Goal: Task Accomplishment & Management: Manage account settings

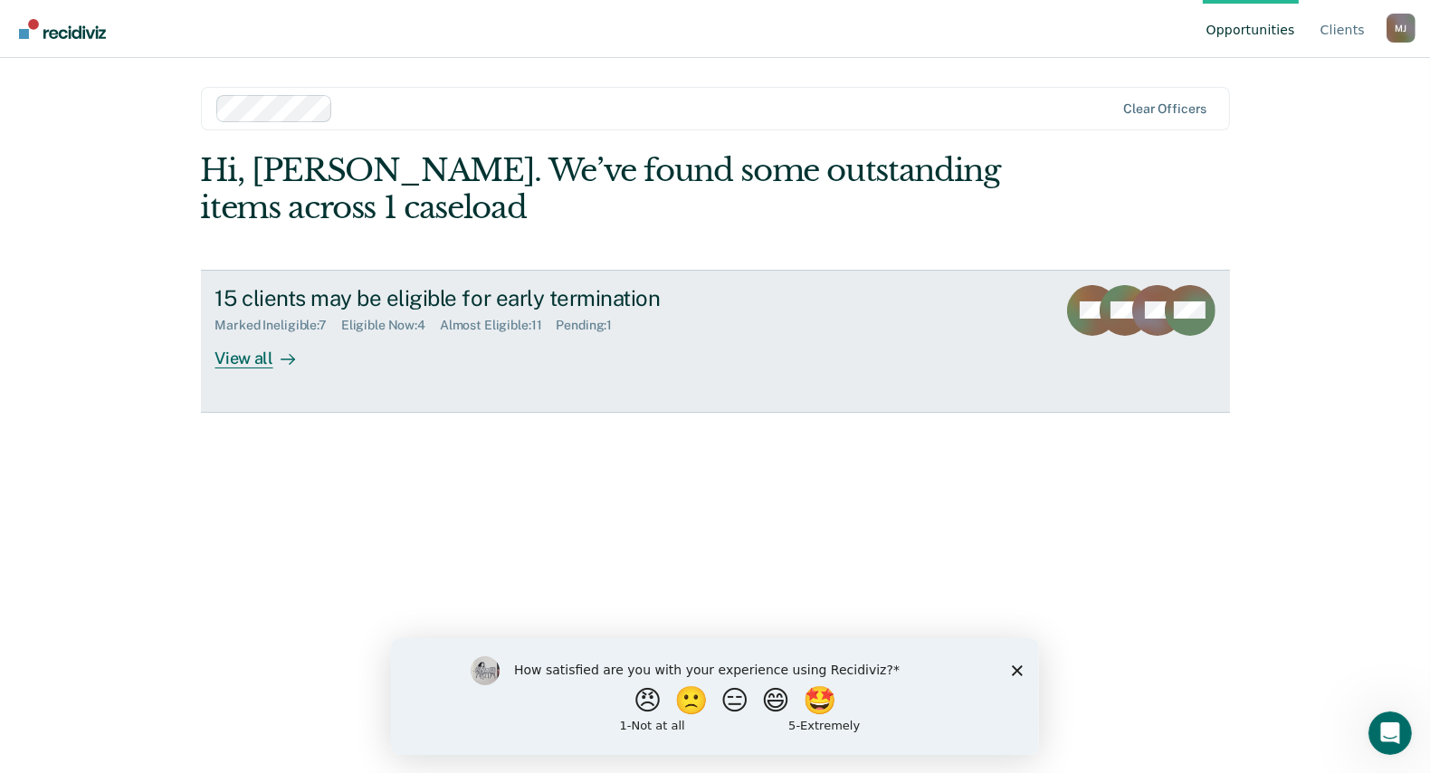
click at [243, 366] on div "View all" at bounding box center [265, 350] width 101 height 35
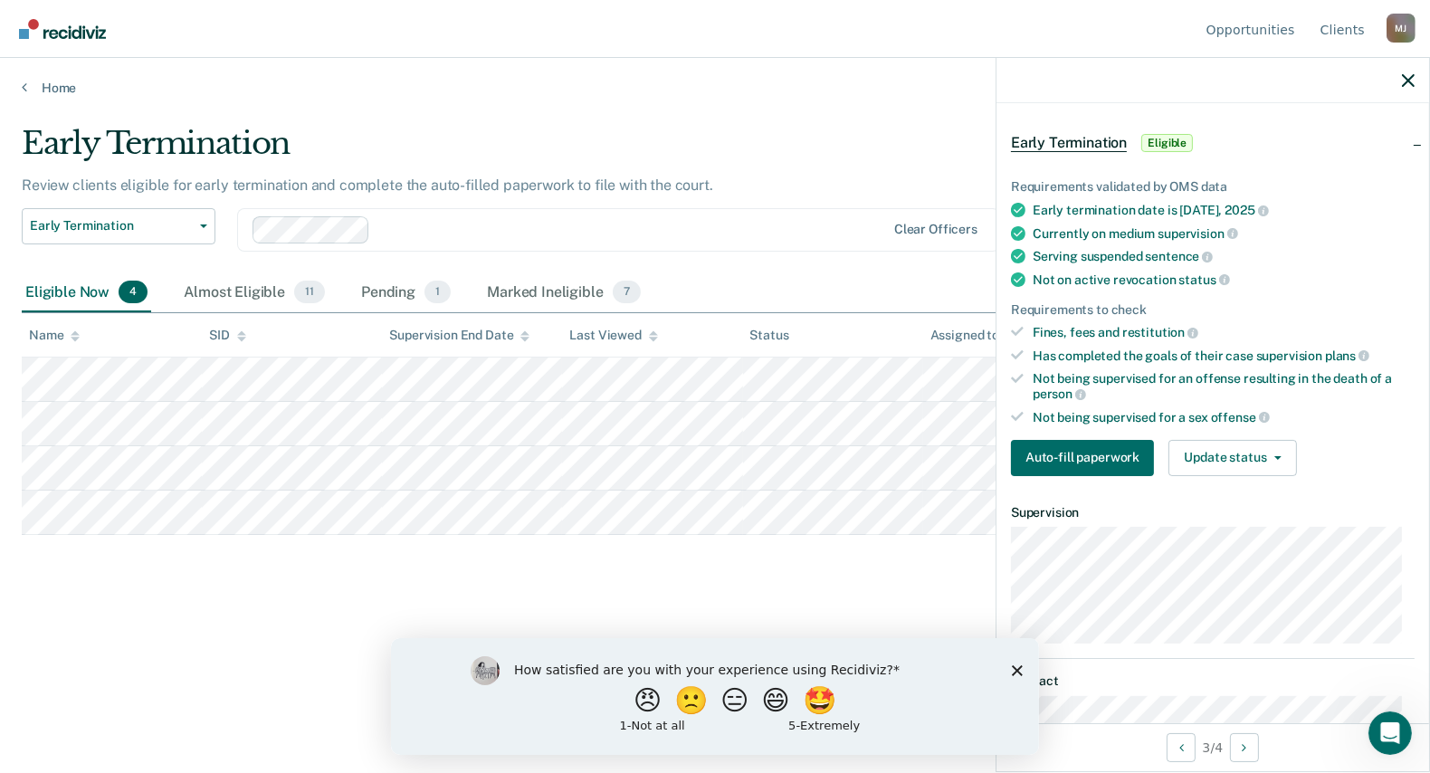
scroll to position [164, 0]
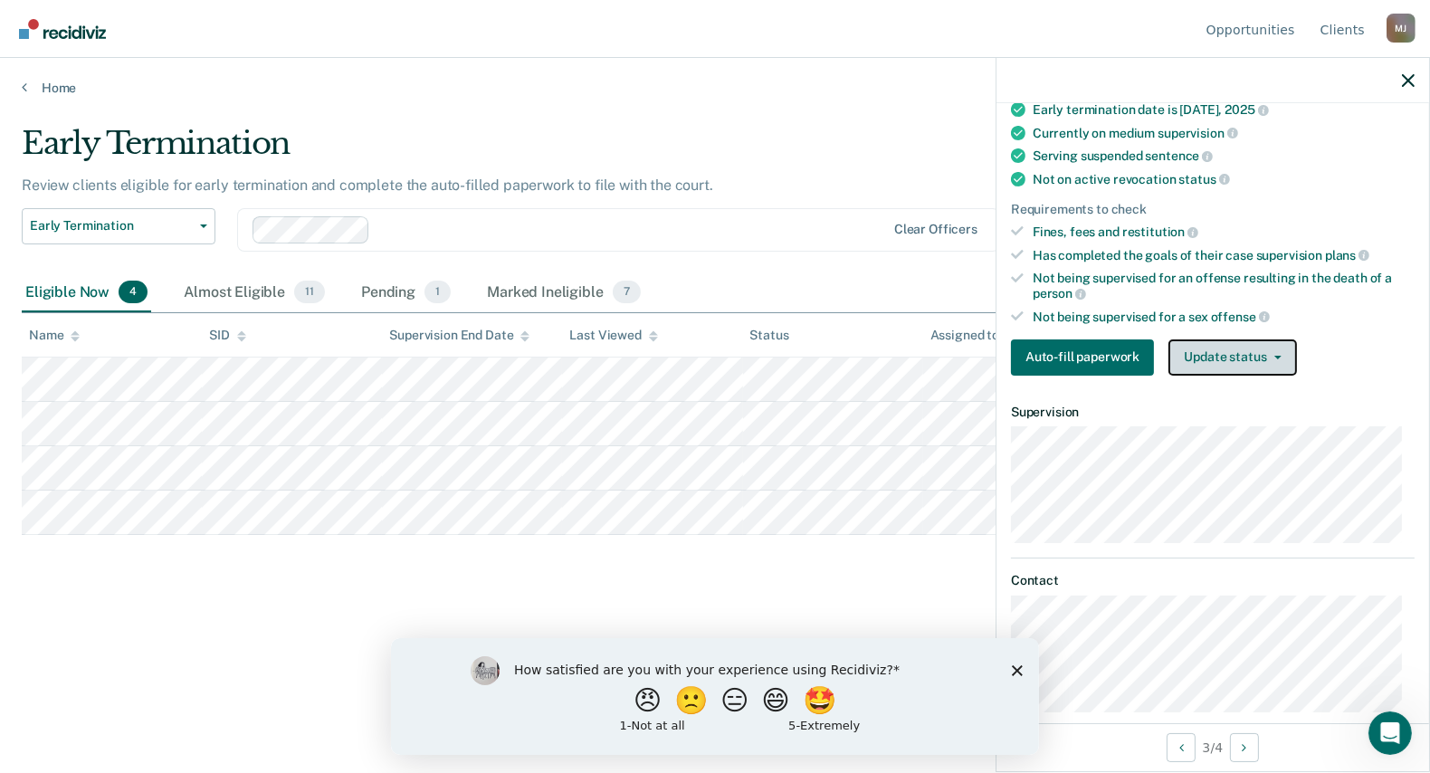
click at [1248, 342] on button "Update status" at bounding box center [1232, 357] width 128 height 36
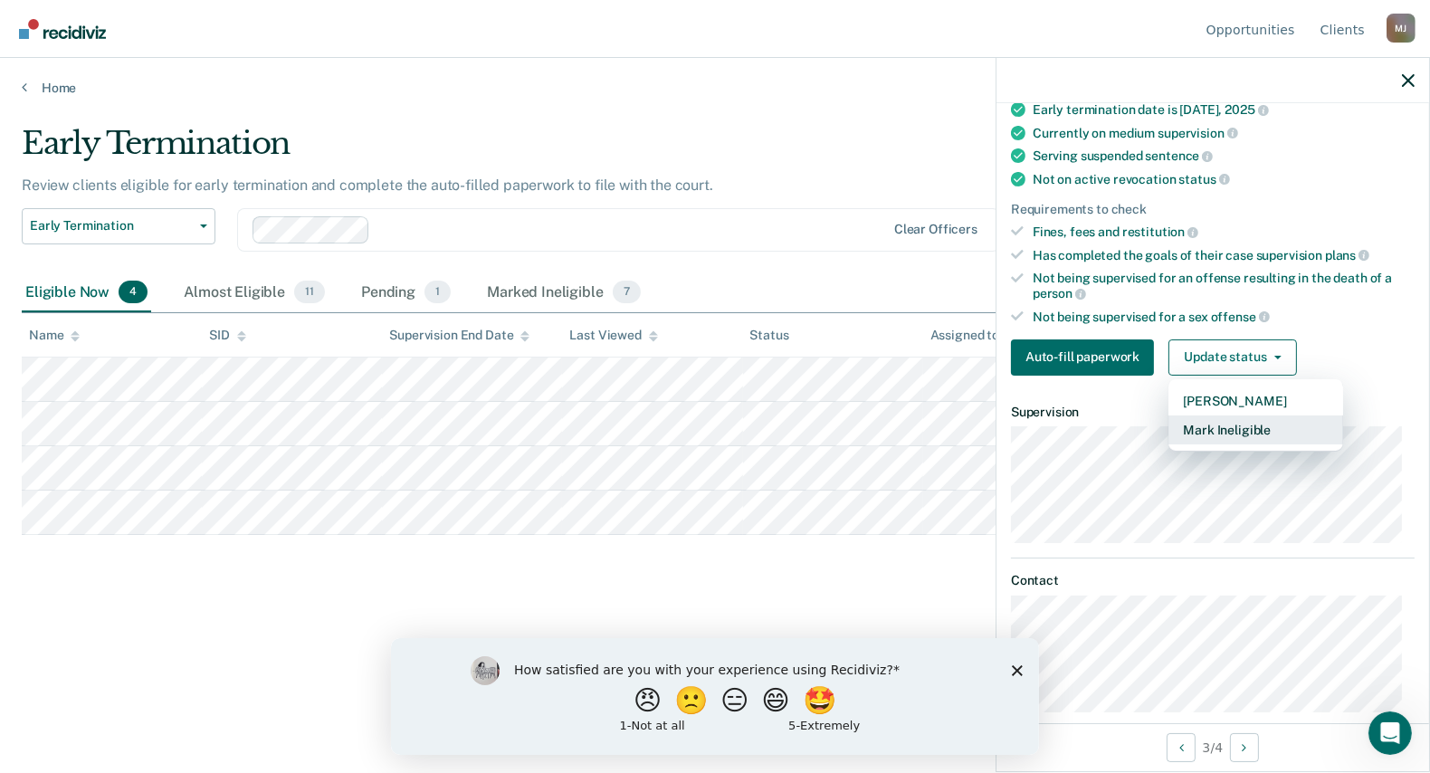
click at [1222, 421] on button "Mark Ineligible" at bounding box center [1255, 429] width 175 height 29
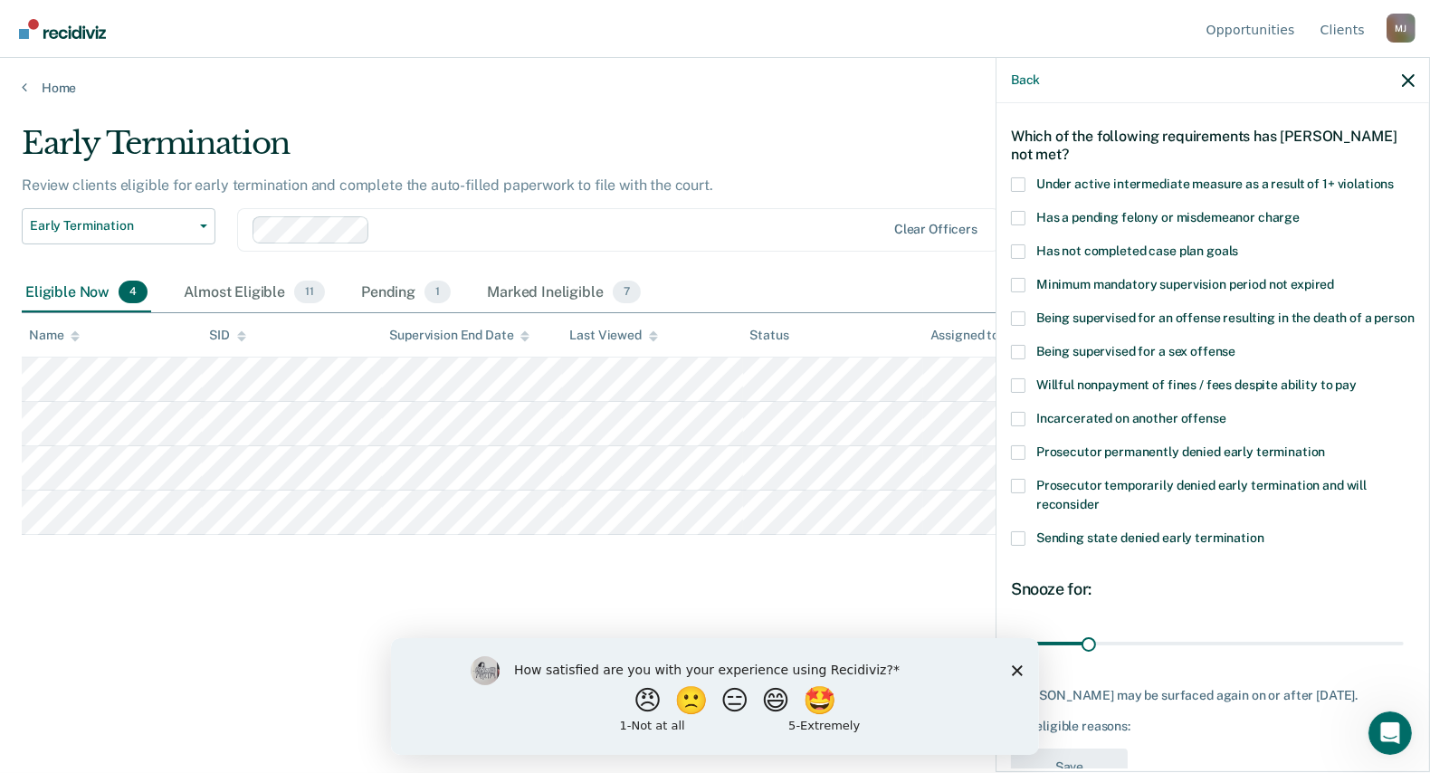
scroll to position [144, 0]
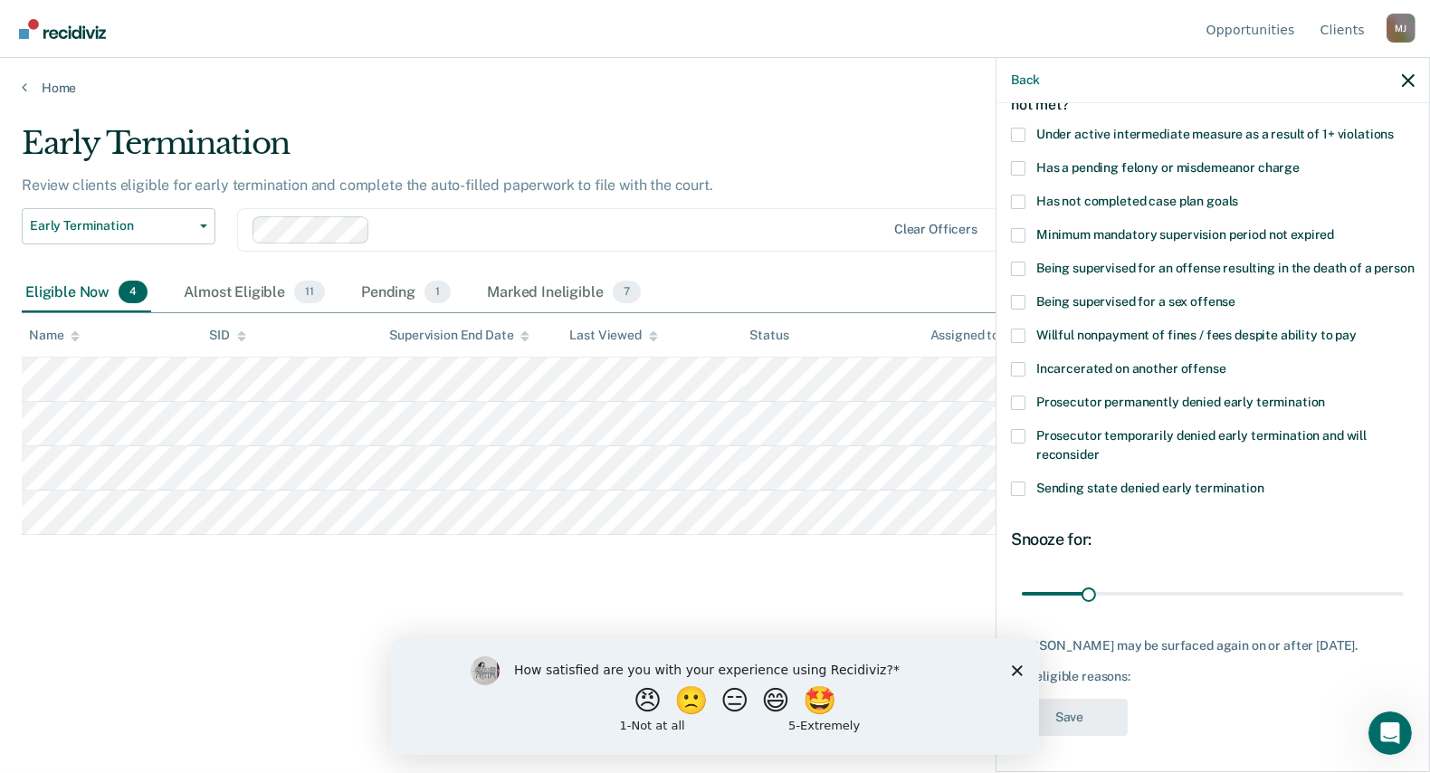
click at [1023, 396] on span at bounding box center [1018, 403] width 14 height 14
click at [1325, 396] on input "Prosecutor permanently denied early termination" at bounding box center [1325, 396] width 0 height 0
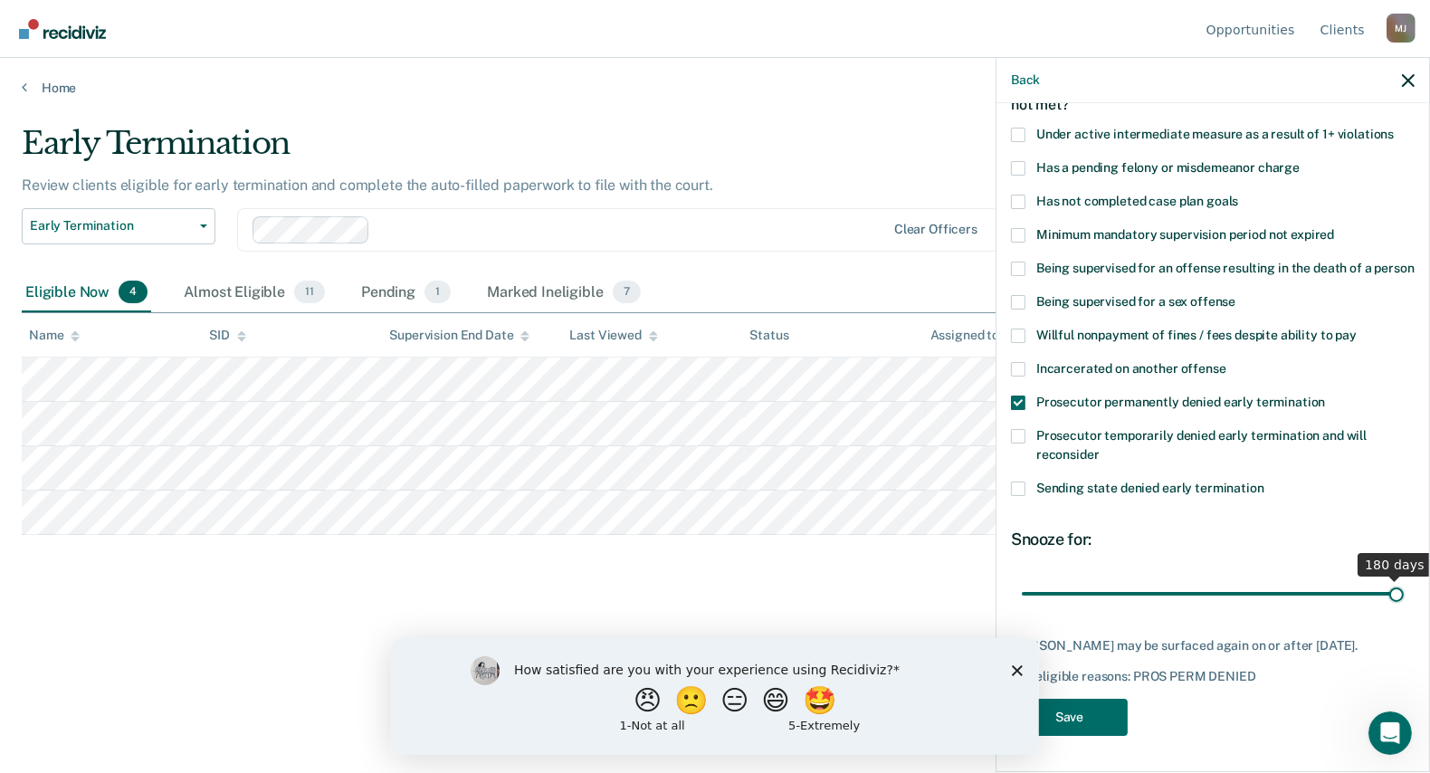
scroll to position [129, 0]
drag, startPoint x: 1084, startPoint y: 576, endPoint x: 1423, endPoint y: 590, distance: 338.8
type input "180"
click at [1404, 590] on input "range" at bounding box center [1213, 593] width 382 height 32
click at [1097, 720] on button "Save" at bounding box center [1069, 717] width 117 height 37
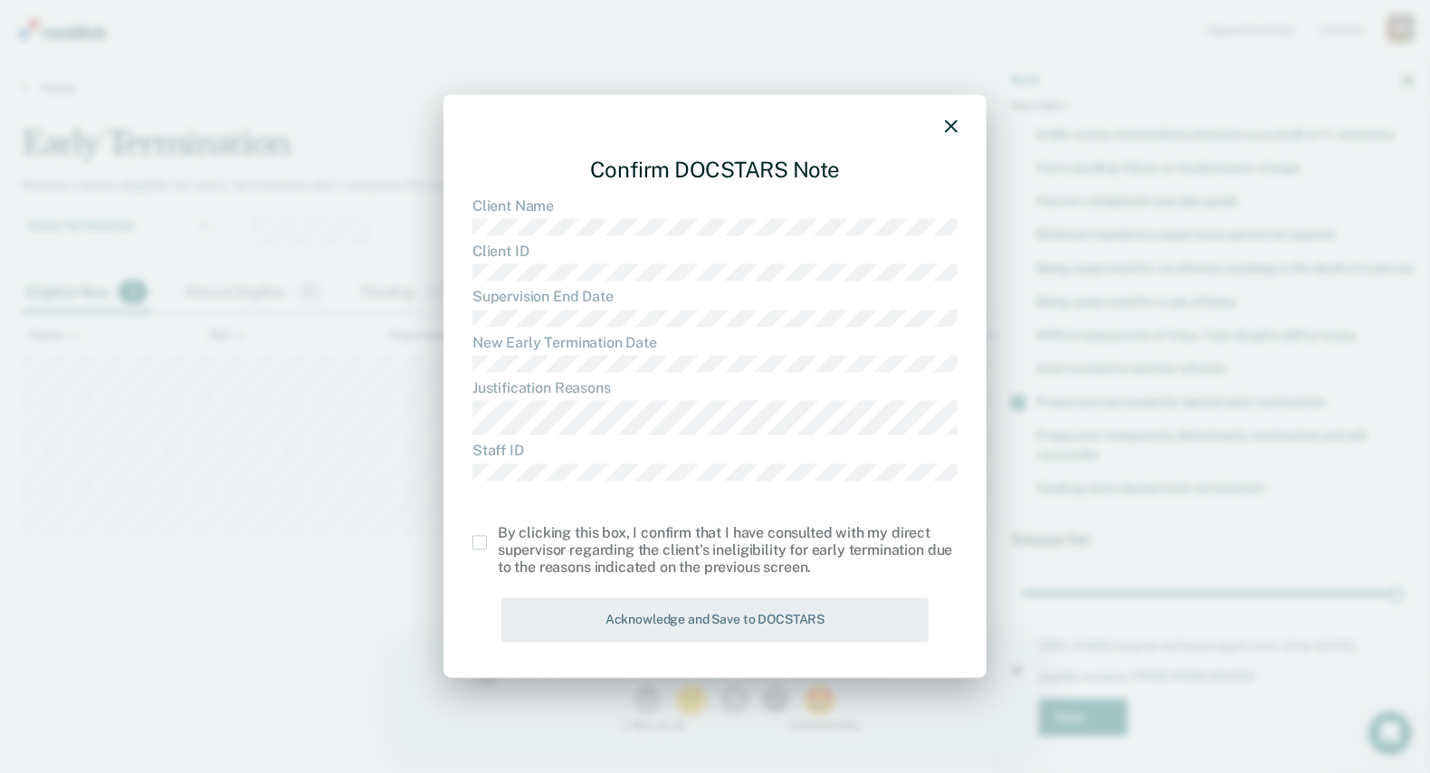
click at [481, 544] on span at bounding box center [479, 543] width 14 height 14
click at [498, 536] on input "checkbox" at bounding box center [498, 536] width 0 height 0
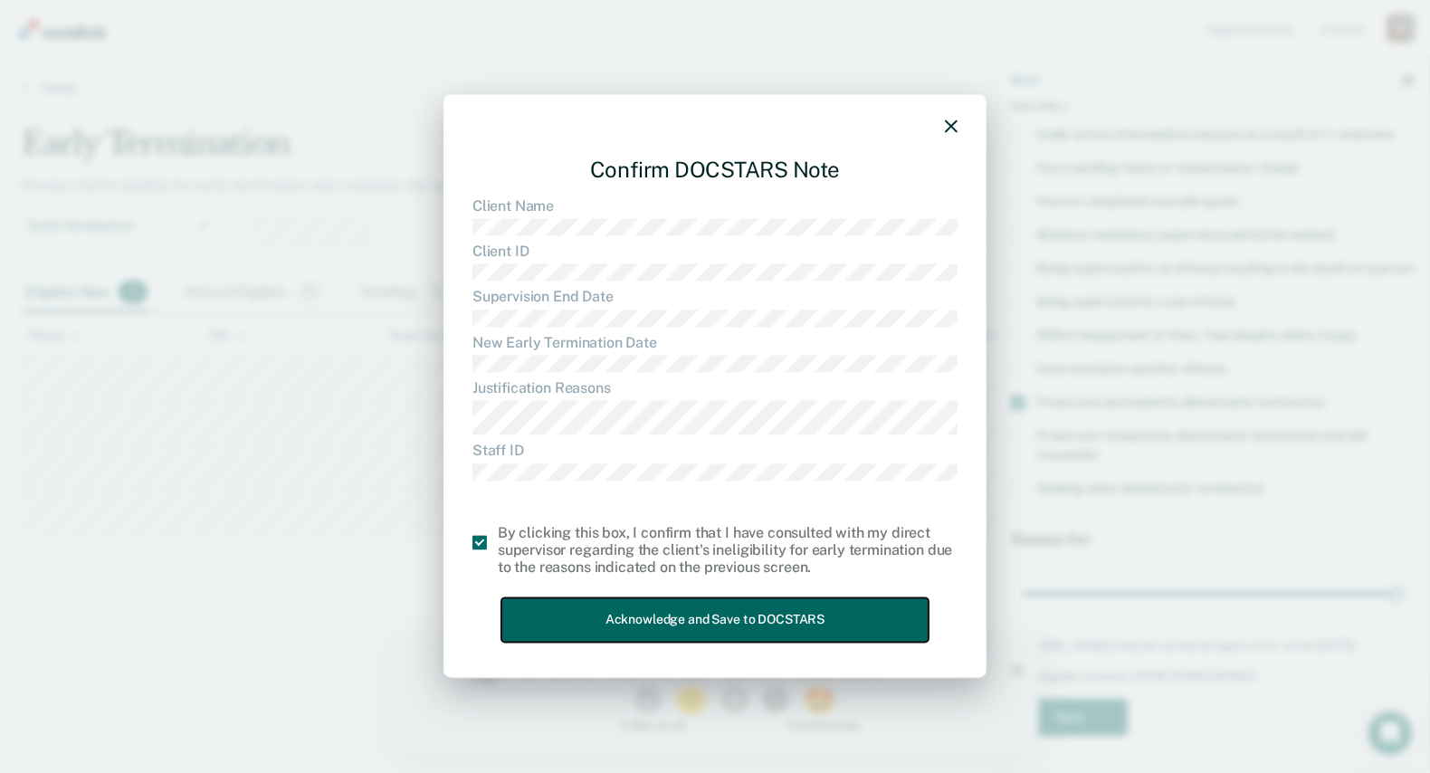
click at [599, 615] on button "Acknowledge and Save to DOCSTARS" at bounding box center [714, 620] width 427 height 44
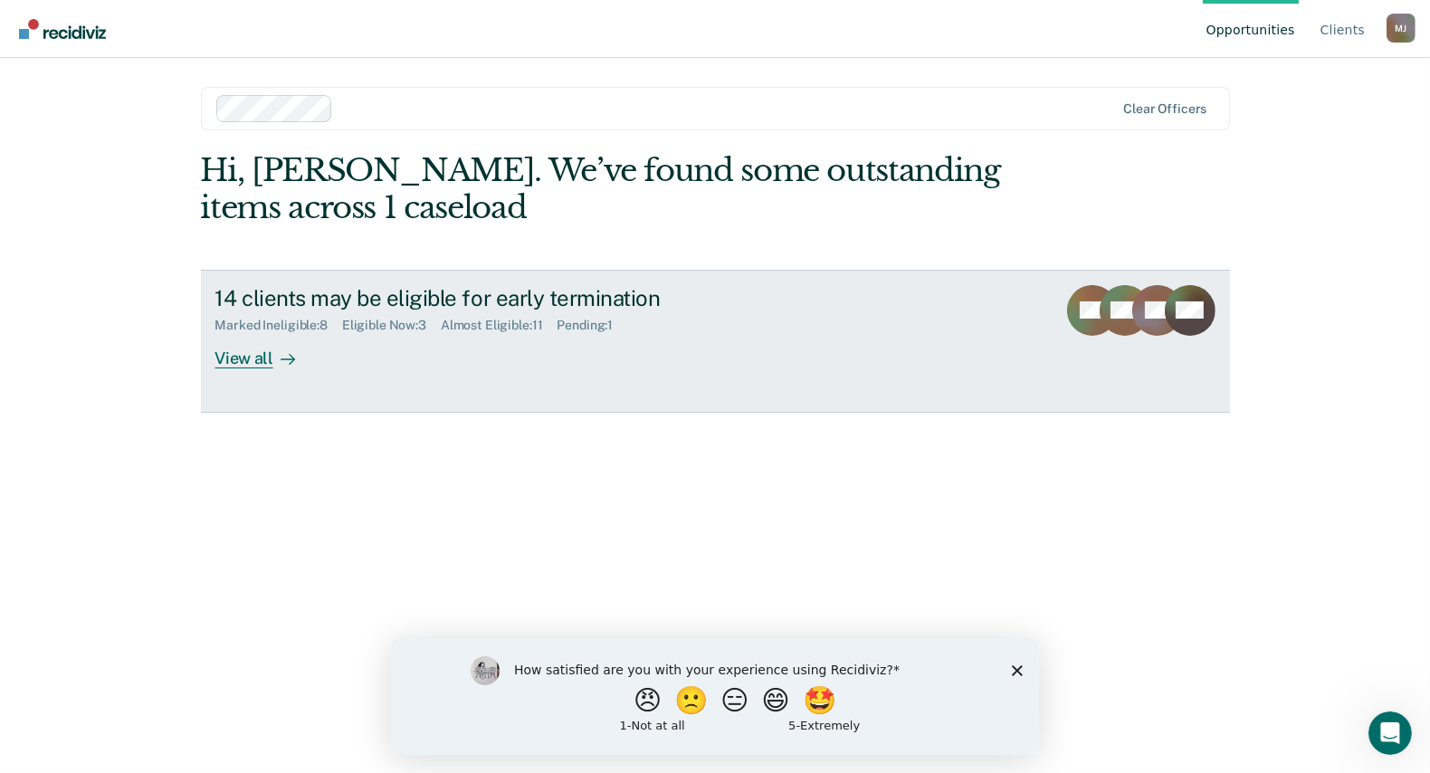
click at [267, 367] on div "View all" at bounding box center [265, 350] width 101 height 35
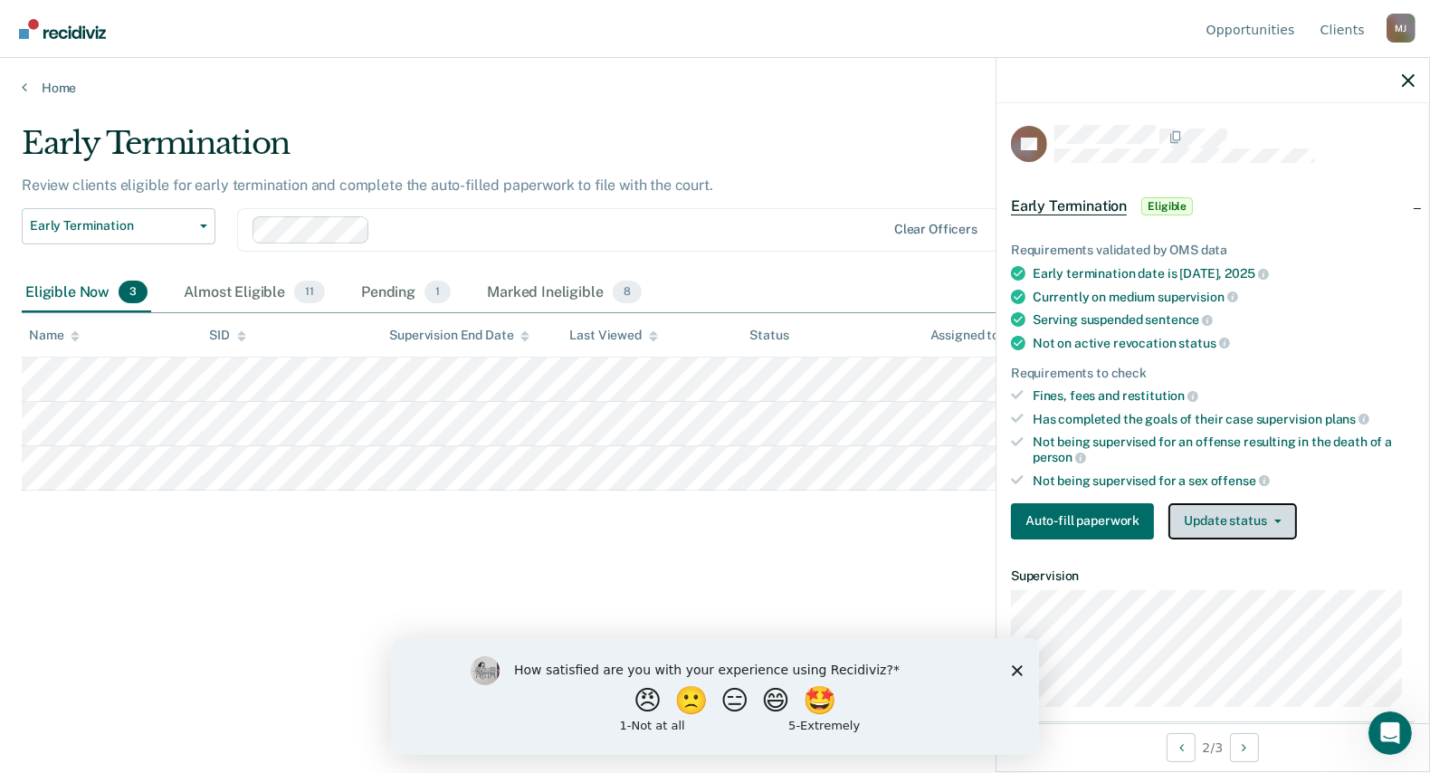
click at [1229, 509] on button "Update status" at bounding box center [1232, 521] width 128 height 36
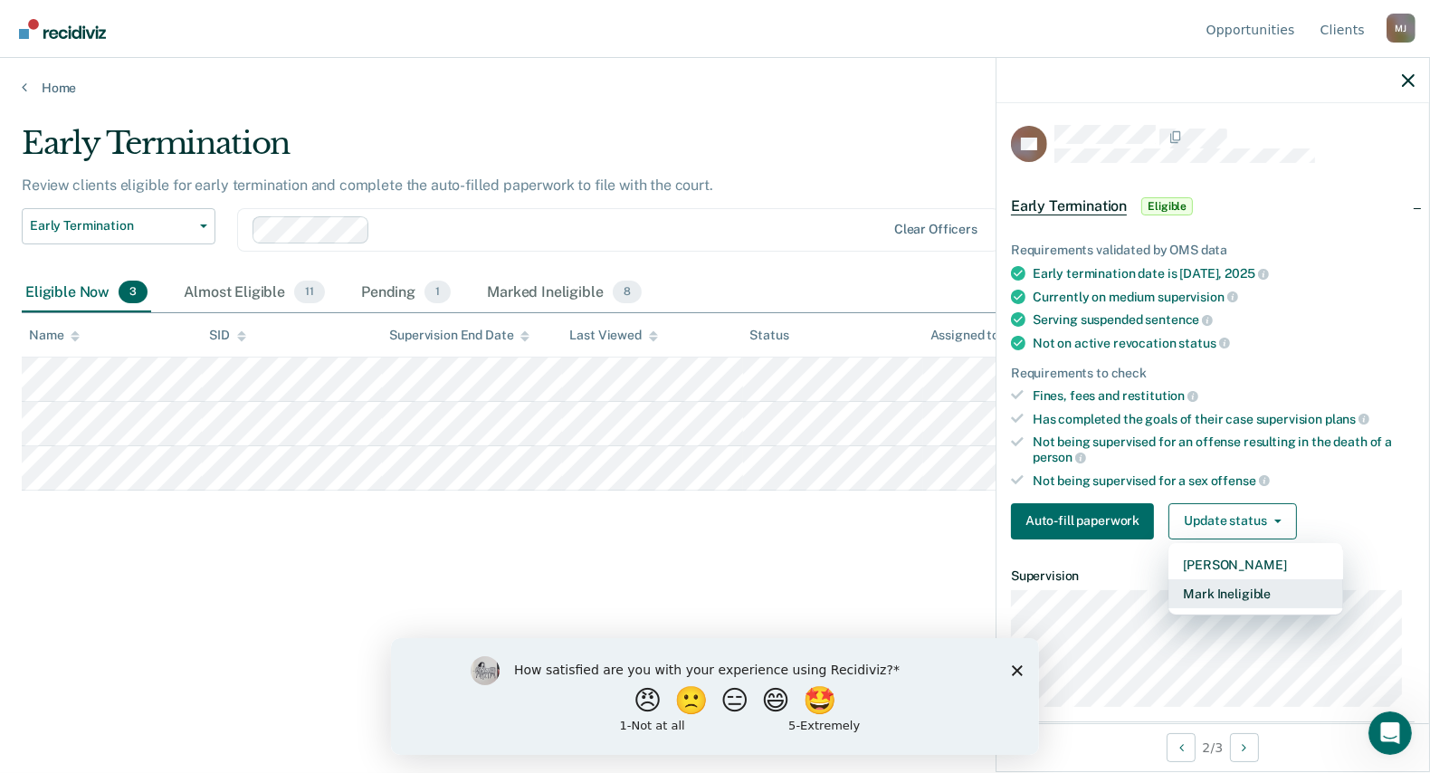
click at [1222, 582] on button "Mark Ineligible" at bounding box center [1255, 593] width 175 height 29
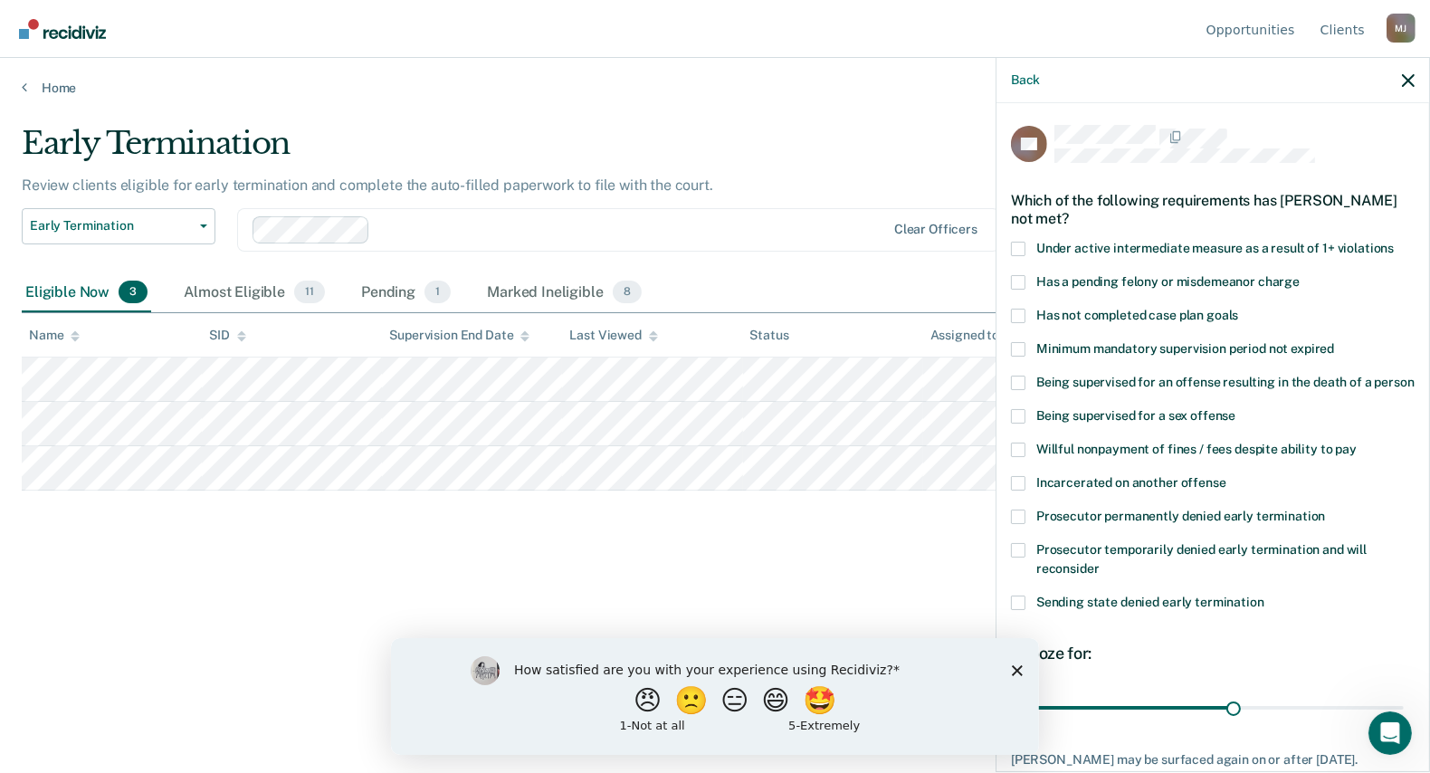
click at [1023, 558] on span at bounding box center [1018, 550] width 14 height 14
click at [1100, 562] on input "Prosecutor temporarily denied early termination and will reconsider" at bounding box center [1100, 562] width 0 height 0
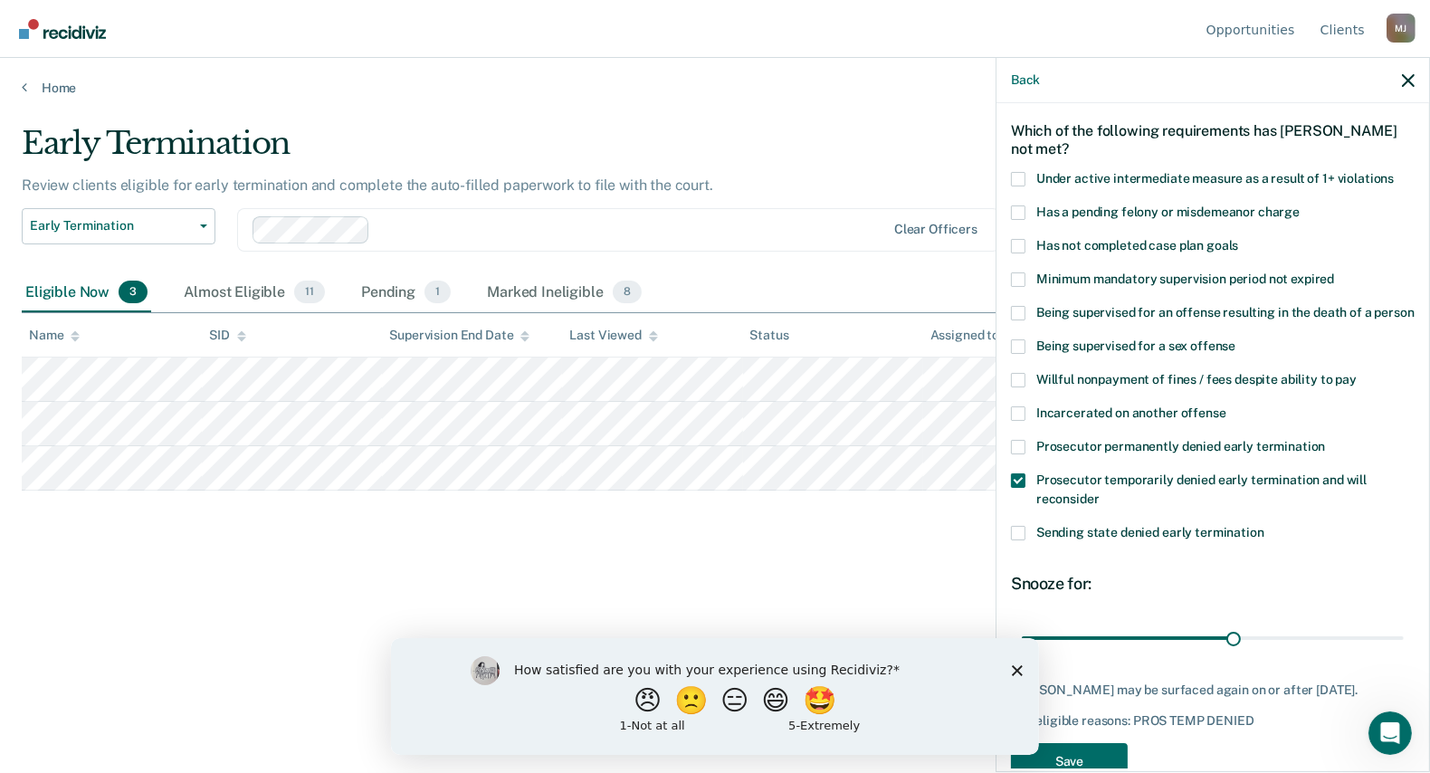
scroll to position [144, 0]
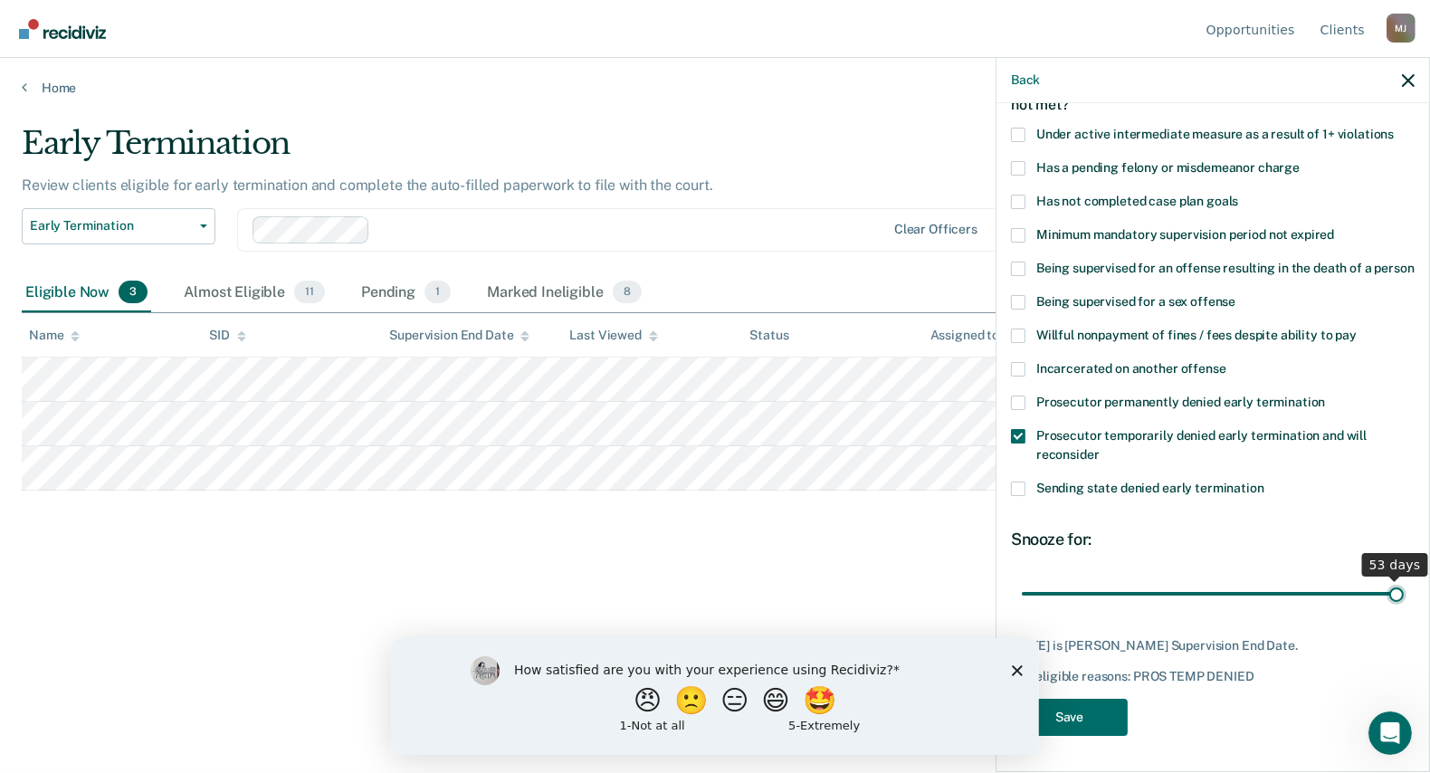
drag, startPoint x: 1229, startPoint y: 583, endPoint x: 1408, endPoint y: 603, distance: 180.3
type input "53"
click at [1404, 603] on input "range" at bounding box center [1213, 593] width 382 height 32
click at [1103, 723] on button "Save" at bounding box center [1069, 717] width 117 height 37
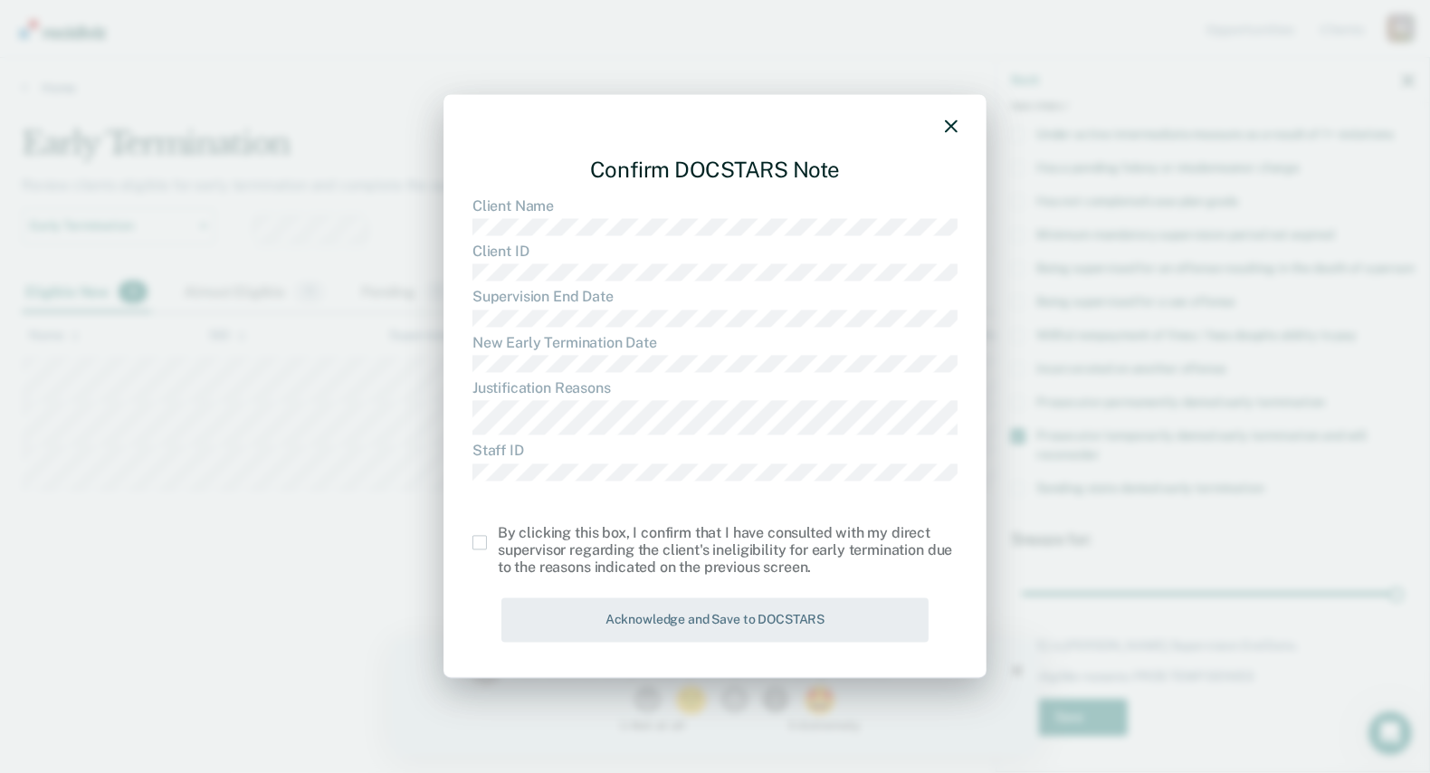
click at [483, 542] on span at bounding box center [479, 543] width 14 height 14
click at [498, 536] on input "checkbox" at bounding box center [498, 536] width 0 height 0
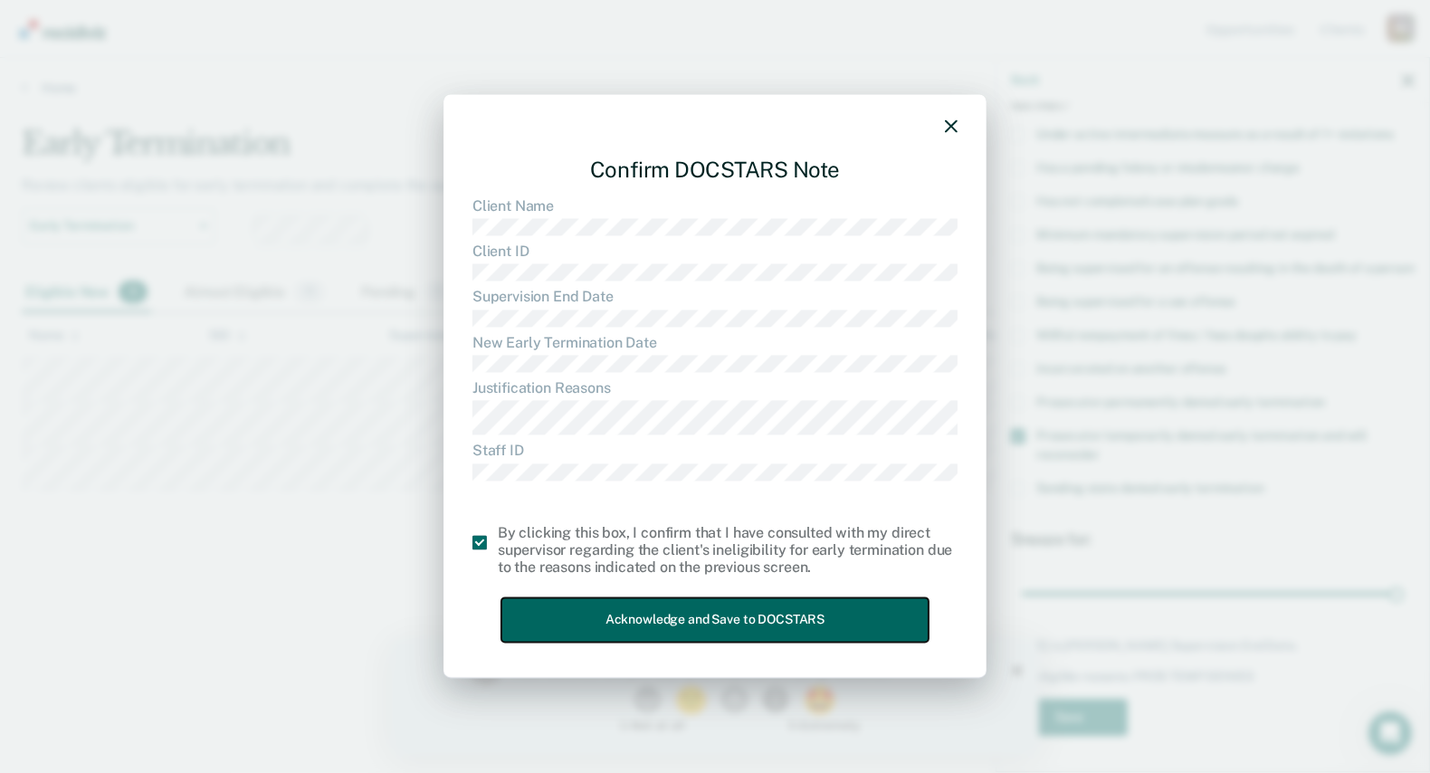
click at [638, 610] on button "Acknowledge and Save to DOCSTARS" at bounding box center [714, 620] width 427 height 44
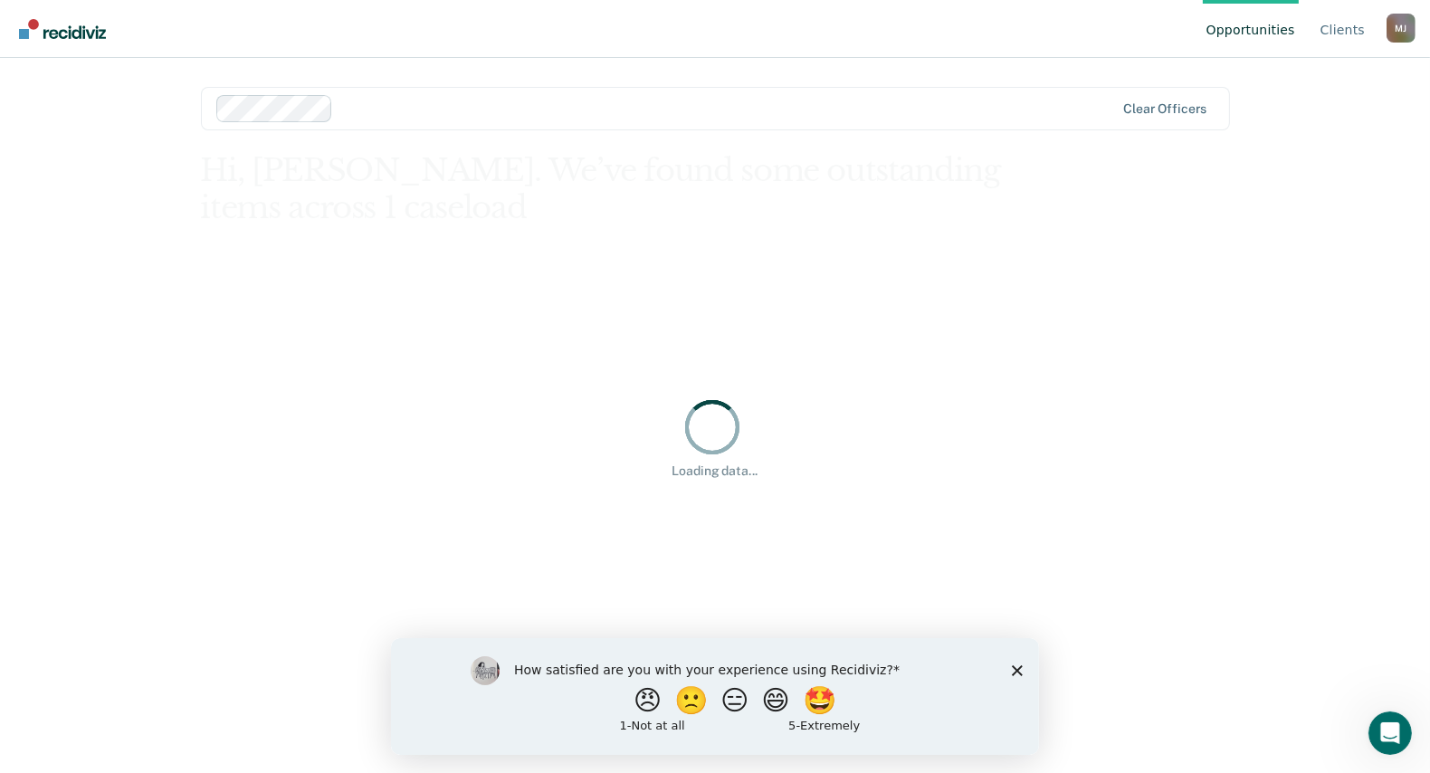
click at [1015, 668] on polygon "Close survey" at bounding box center [1016, 669] width 11 height 11
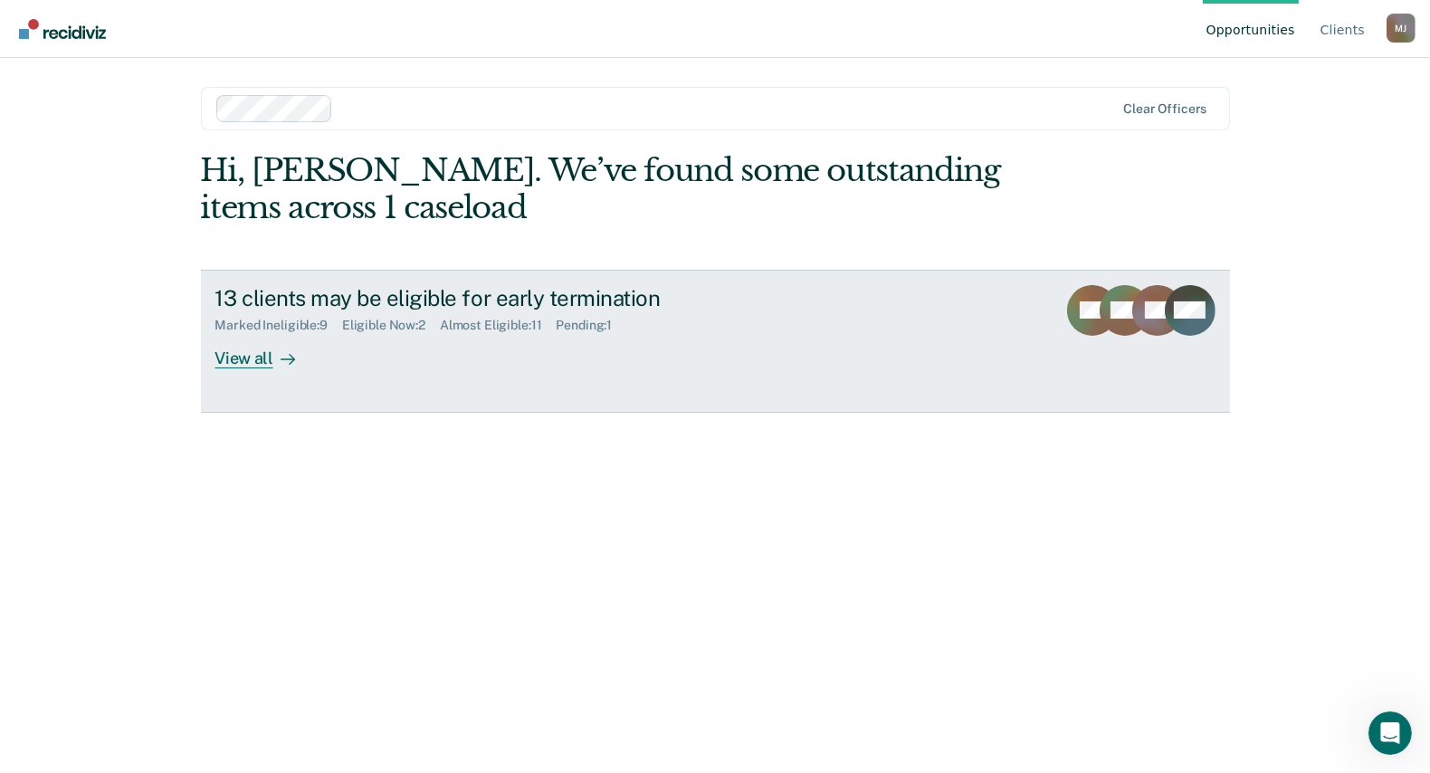
click at [243, 359] on div "View all" at bounding box center [265, 350] width 101 height 35
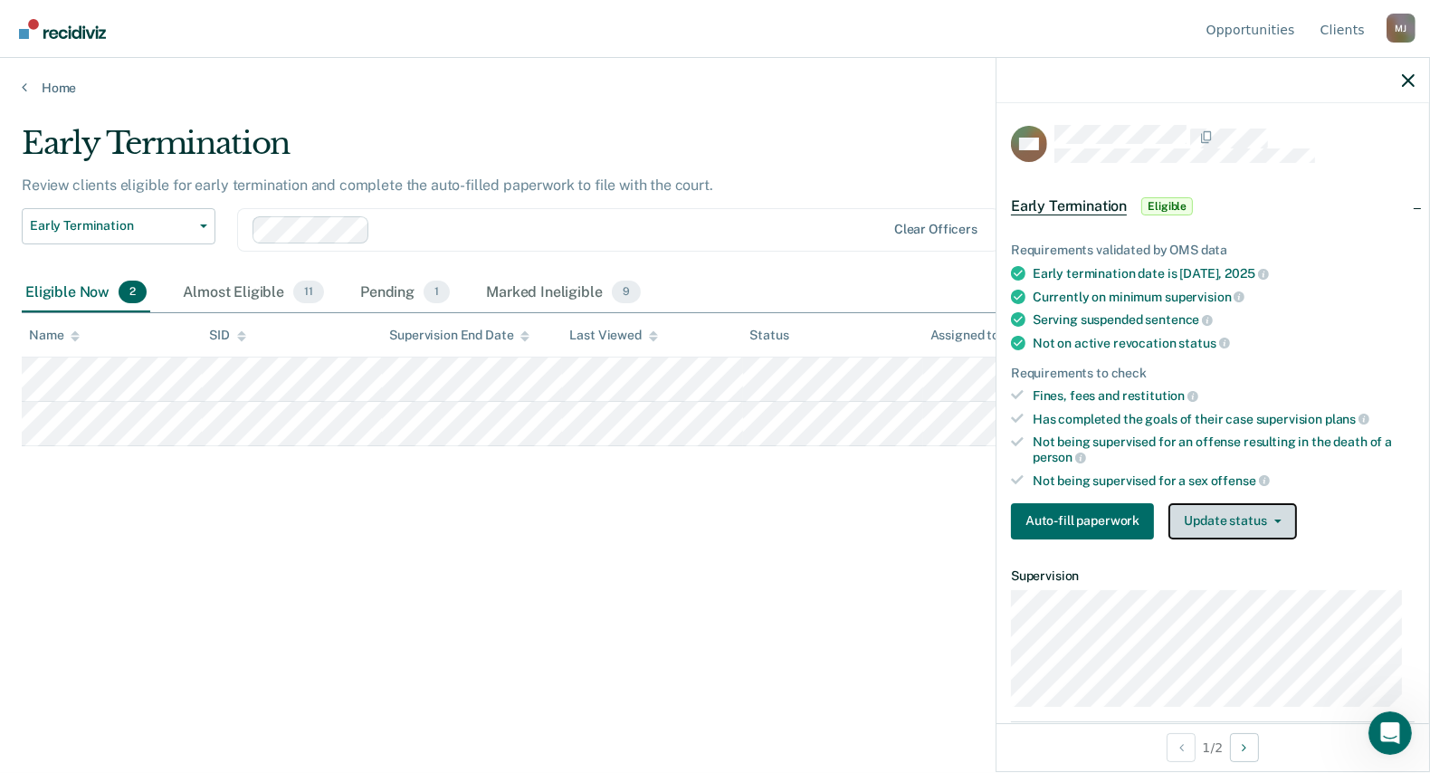
click at [1255, 516] on button "Update status" at bounding box center [1232, 521] width 128 height 36
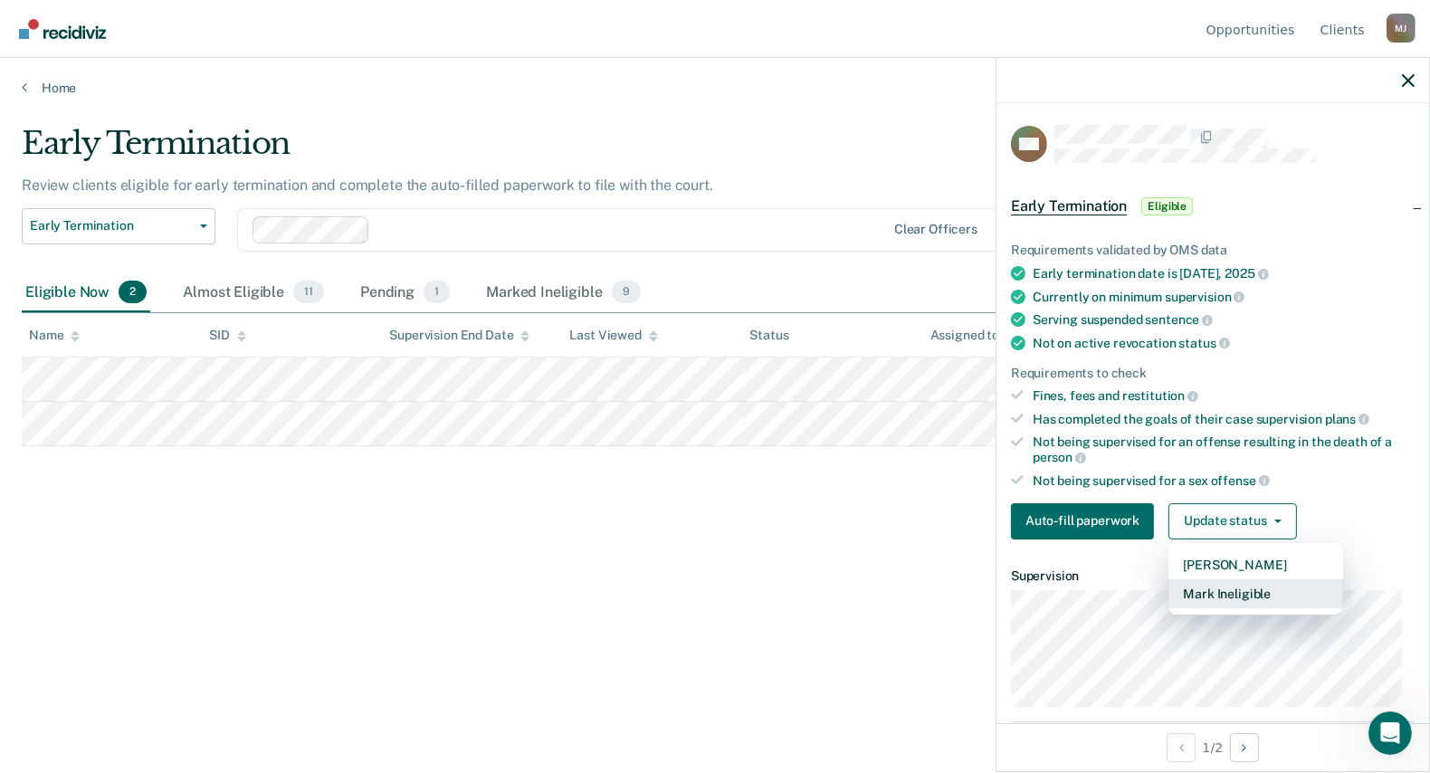
click at [1235, 584] on button "Mark Ineligible" at bounding box center [1255, 593] width 175 height 29
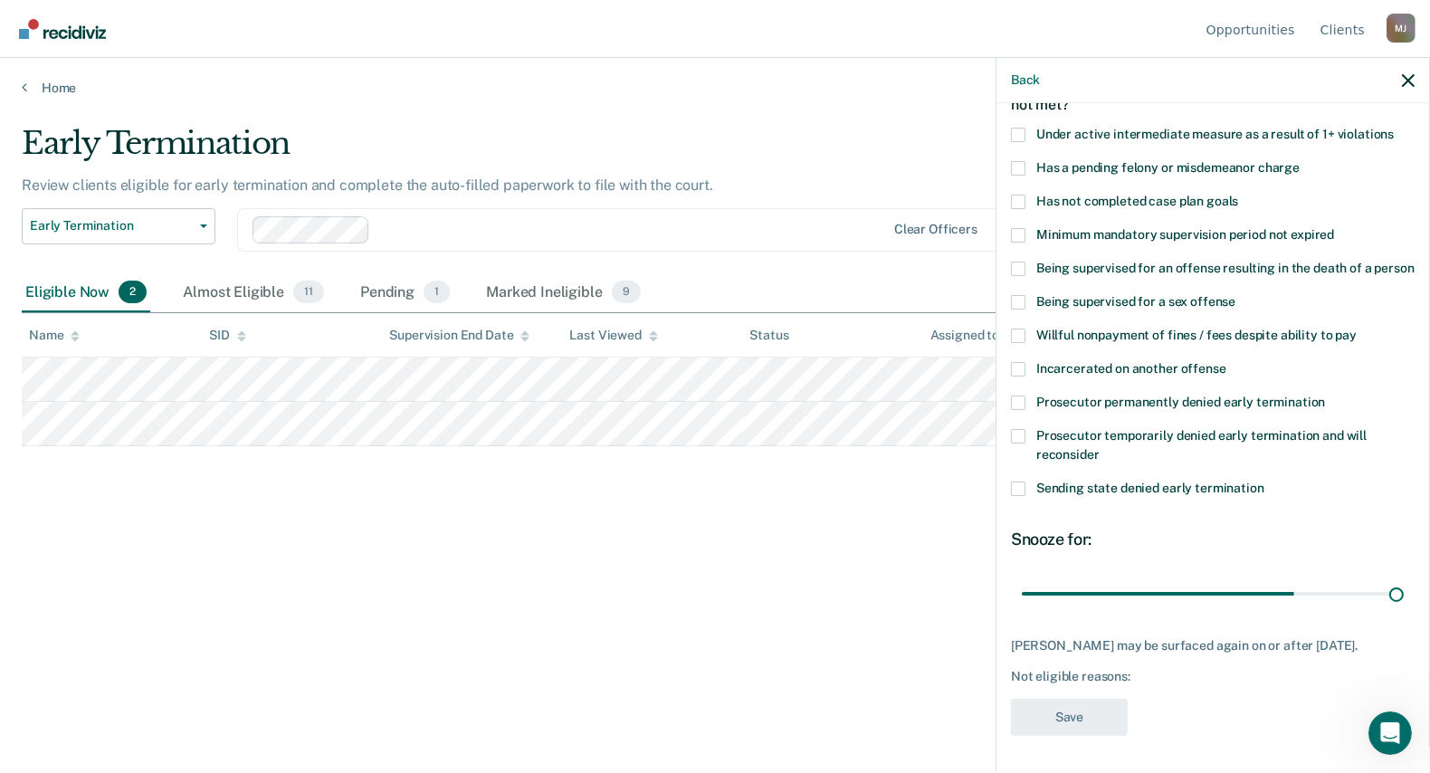
scroll to position [129, 0]
drag, startPoint x: 1267, startPoint y: 584, endPoint x: 1429, endPoint y: 584, distance: 162.0
type input "44"
click at [1404, 584] on input "range" at bounding box center [1213, 593] width 382 height 32
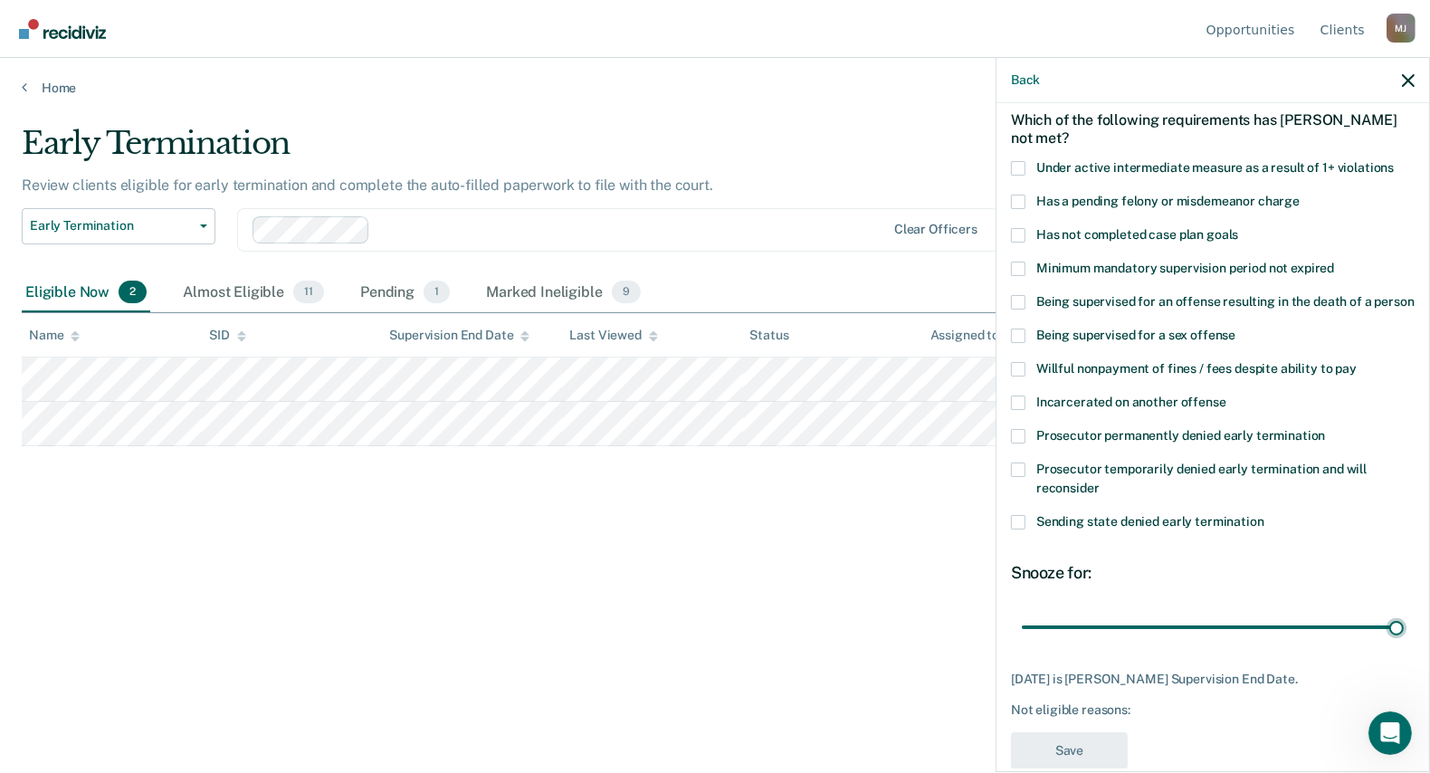
scroll to position [0, 0]
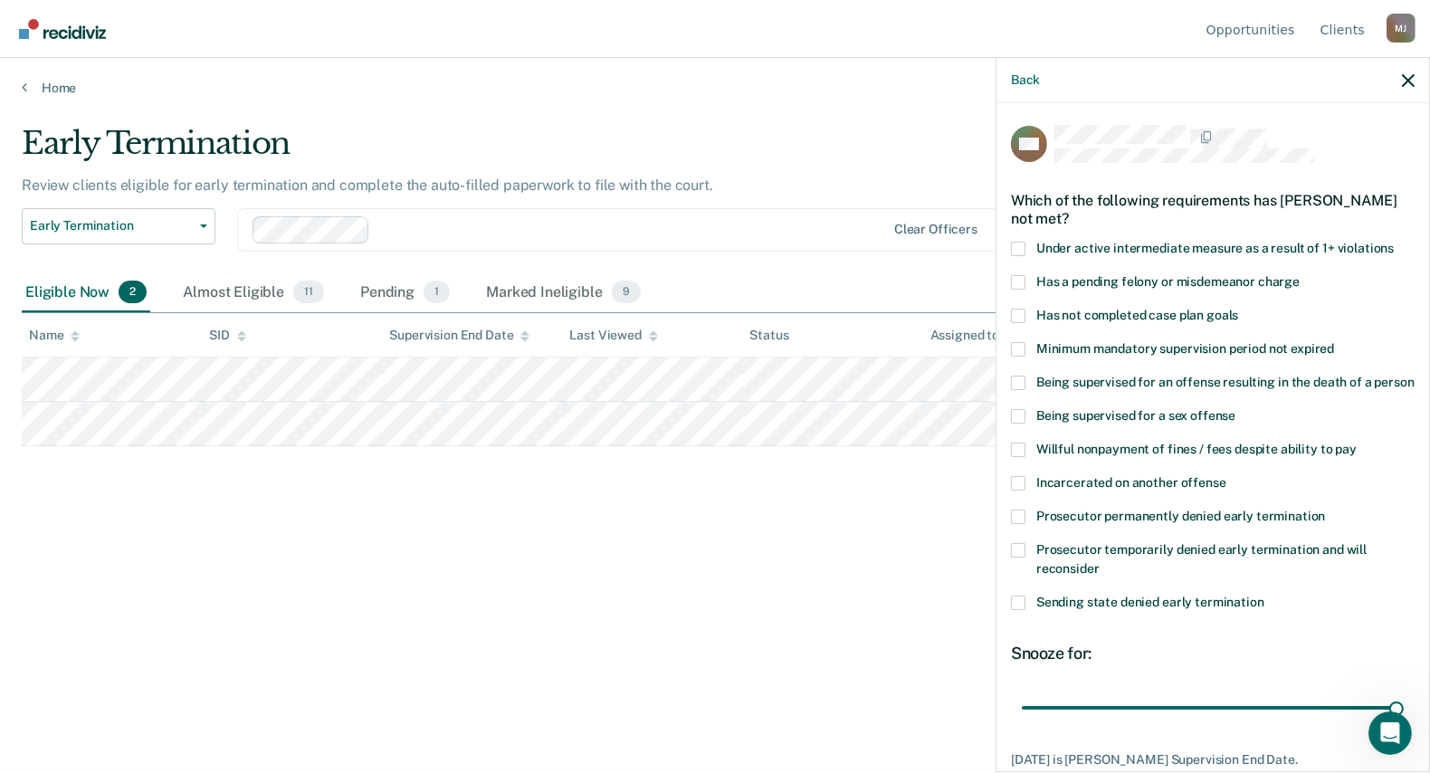
click at [1024, 312] on span at bounding box center [1018, 316] width 14 height 14
click at [1238, 309] on input "Has not completed case plan goals" at bounding box center [1238, 309] width 0 height 0
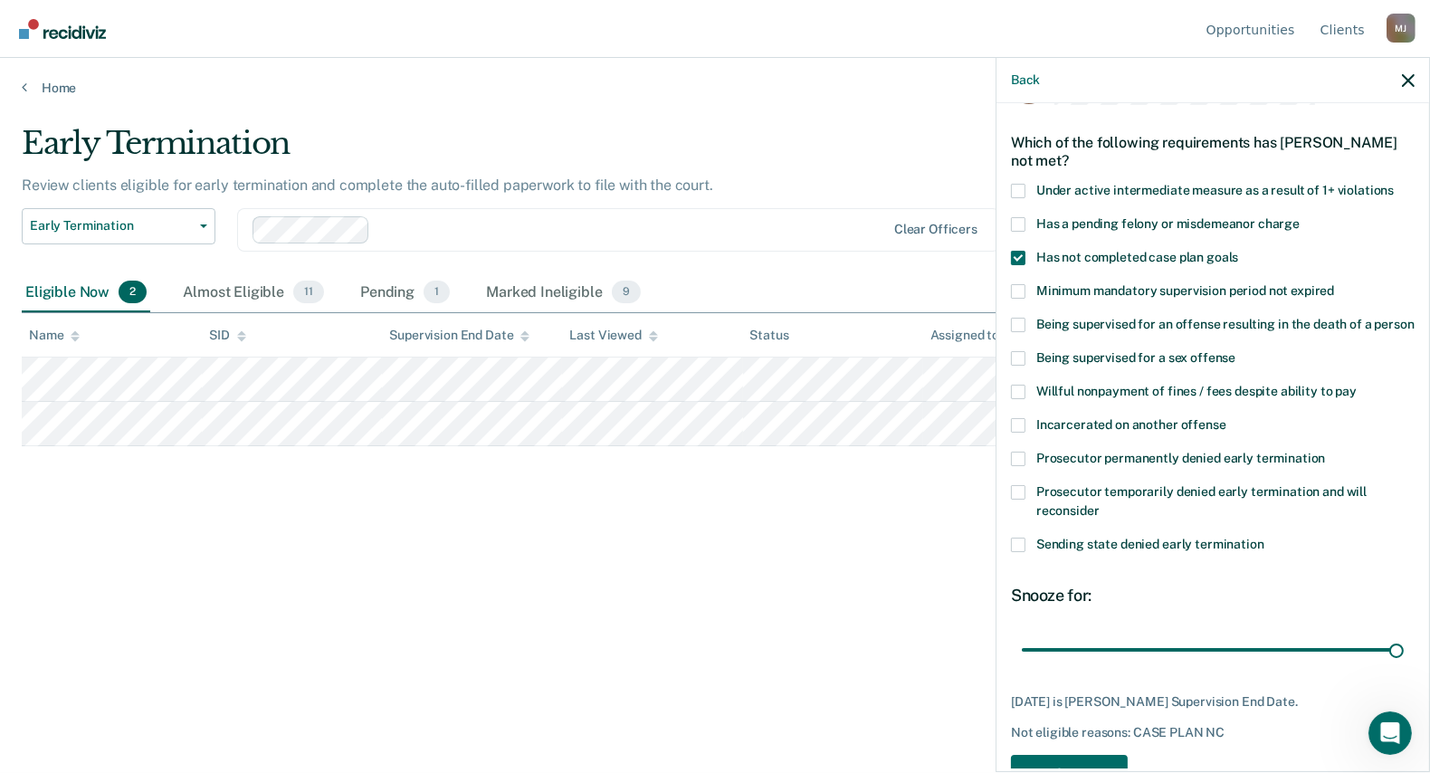
scroll to position [129, 0]
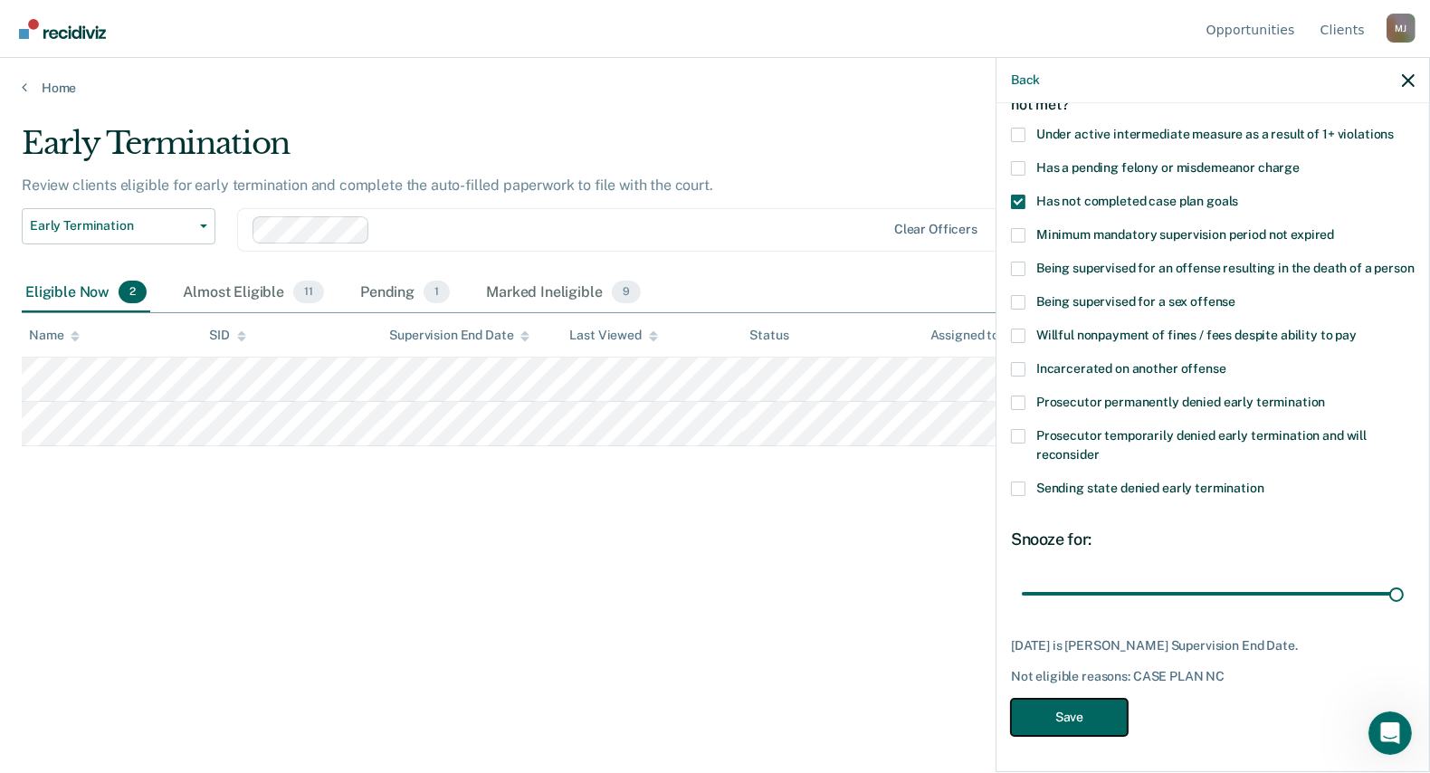
click at [1078, 715] on button "Save" at bounding box center [1069, 717] width 117 height 37
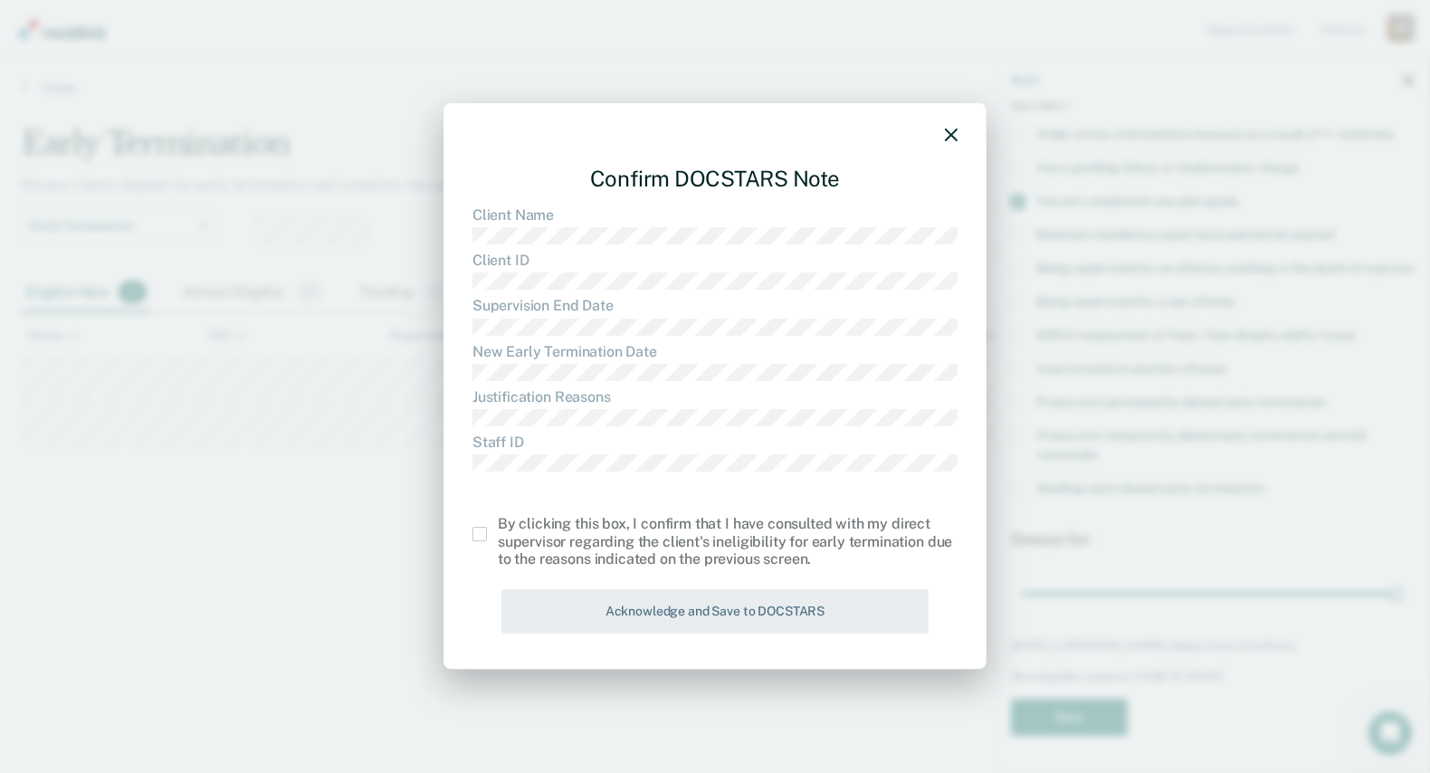
click at [473, 535] on span at bounding box center [479, 534] width 14 height 14
click at [498, 527] on input "checkbox" at bounding box center [498, 527] width 0 height 0
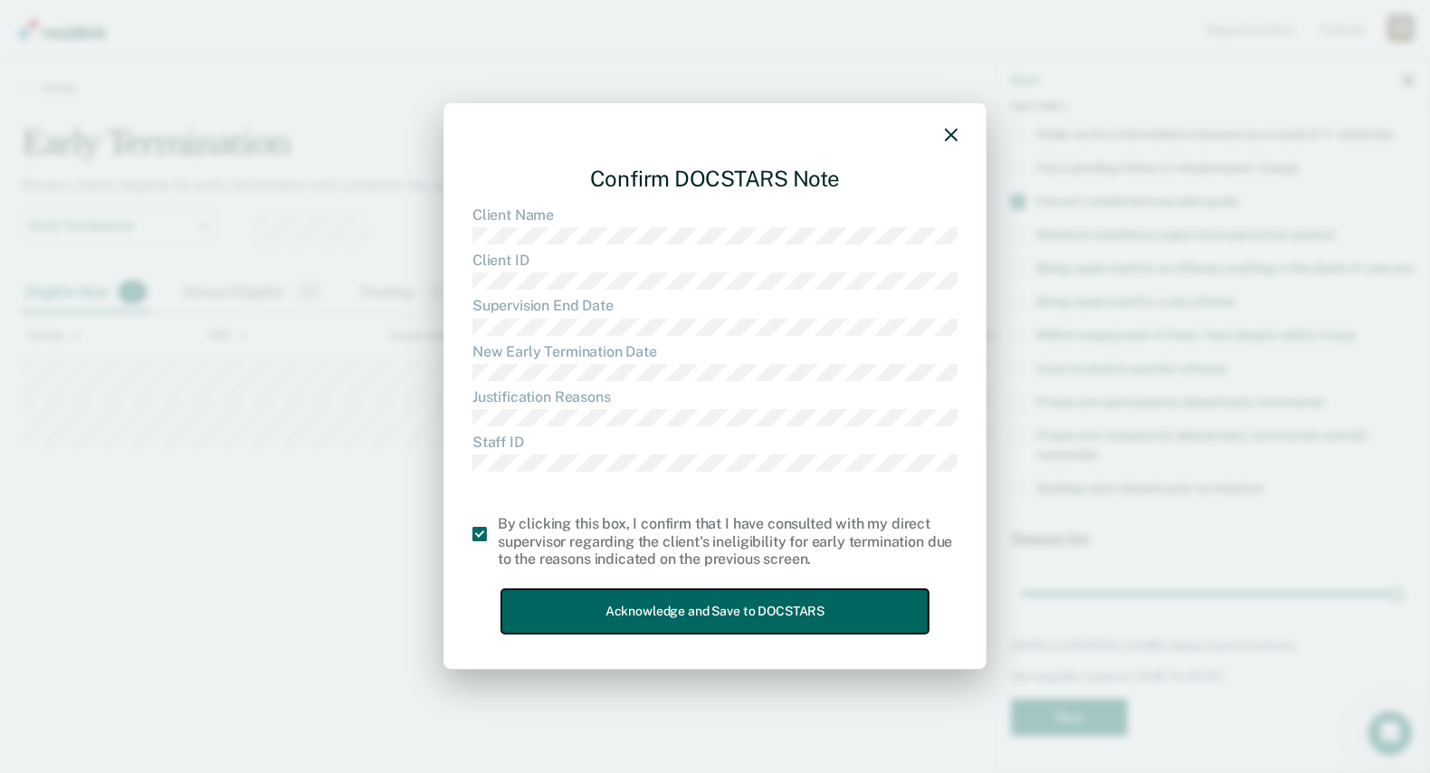
click at [607, 613] on button "Acknowledge and Save to DOCSTARS" at bounding box center [714, 611] width 427 height 44
